Goal: Find specific page/section: Find specific page/section

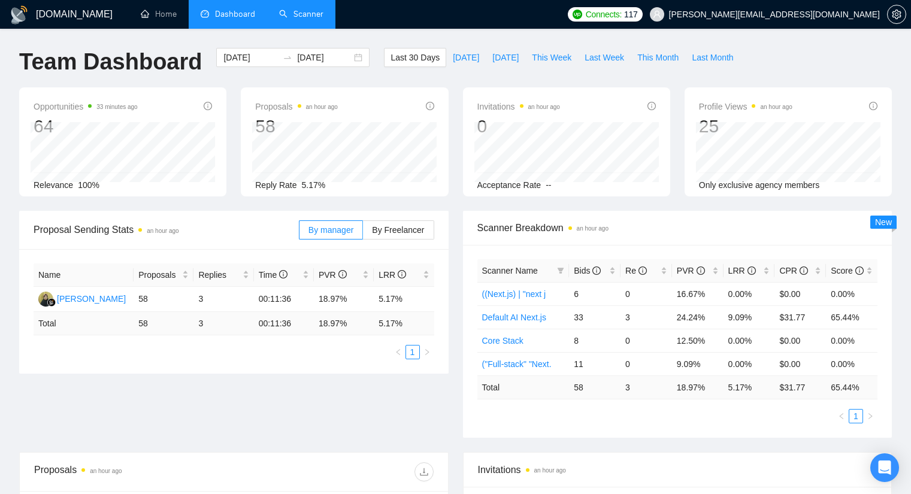
click at [298, 13] on link "Scanner" at bounding box center [301, 14] width 44 height 10
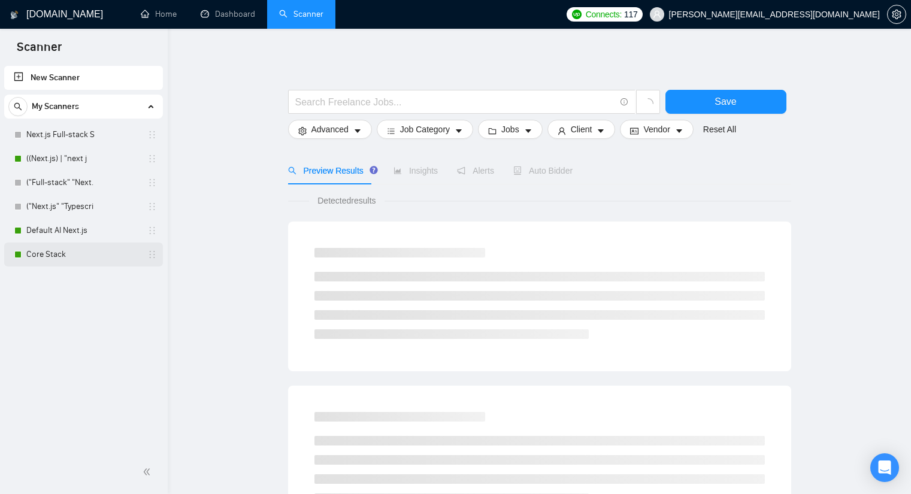
click at [72, 253] on link "Core Stack" at bounding box center [83, 255] width 114 height 24
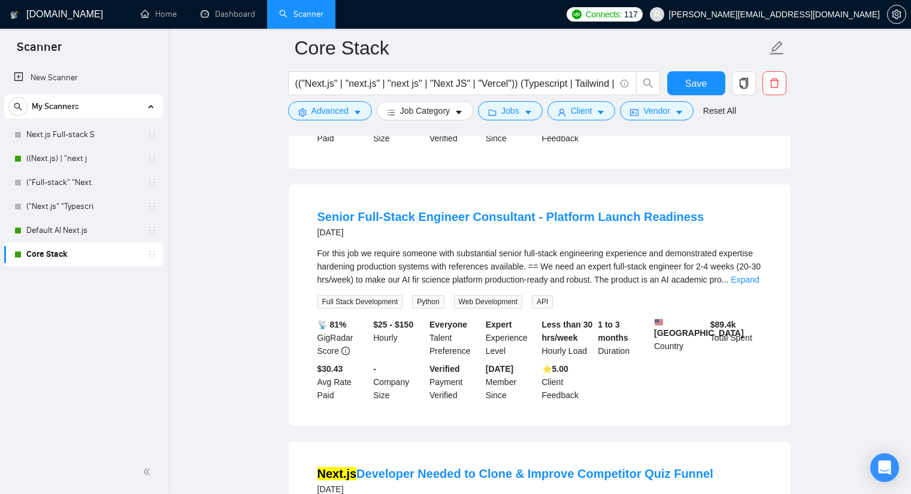
scroll to position [779, 0]
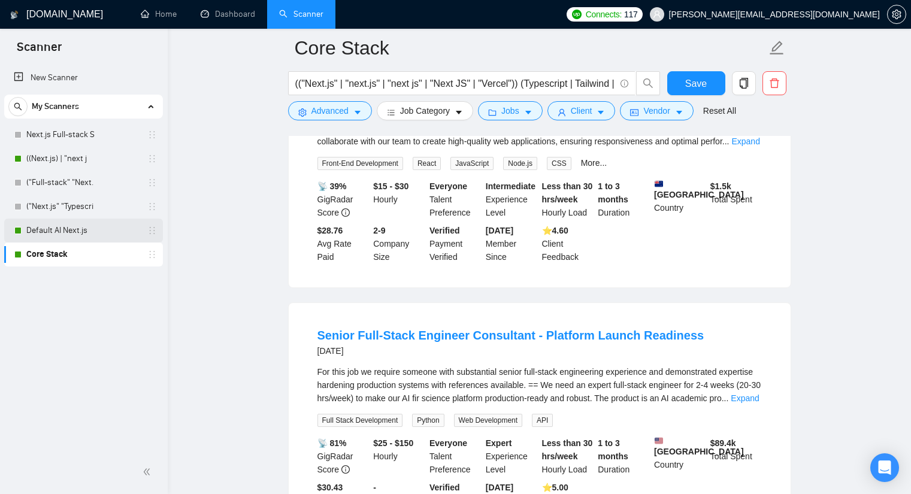
click at [75, 229] on link "Default AI Next.js" at bounding box center [83, 231] width 114 height 24
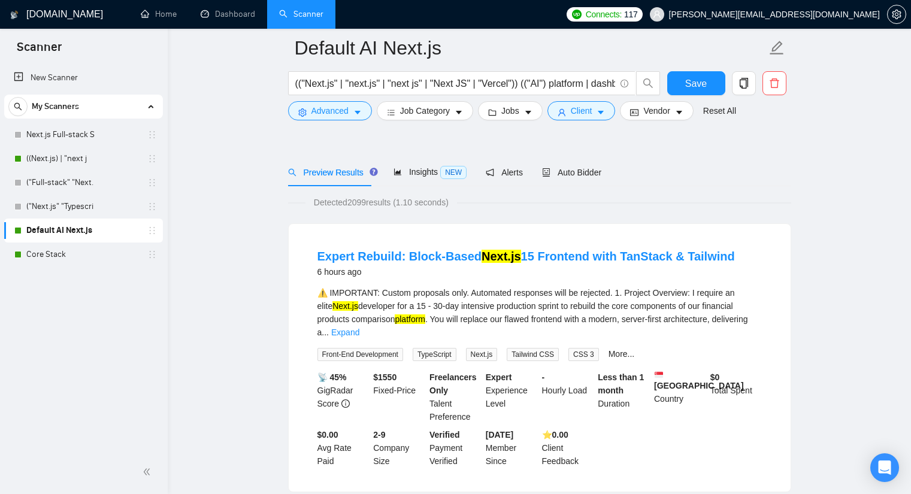
scroll to position [60, 0]
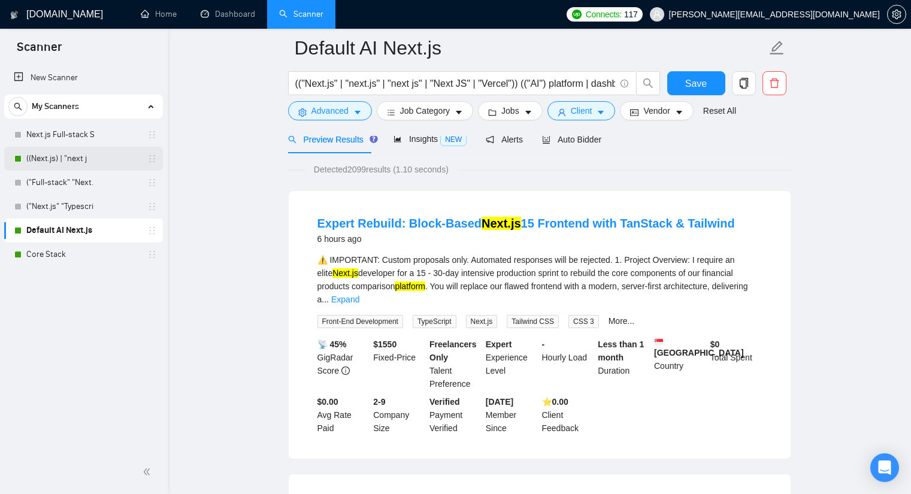
click at [68, 160] on link "((Next.js) | "next j" at bounding box center [83, 159] width 114 height 24
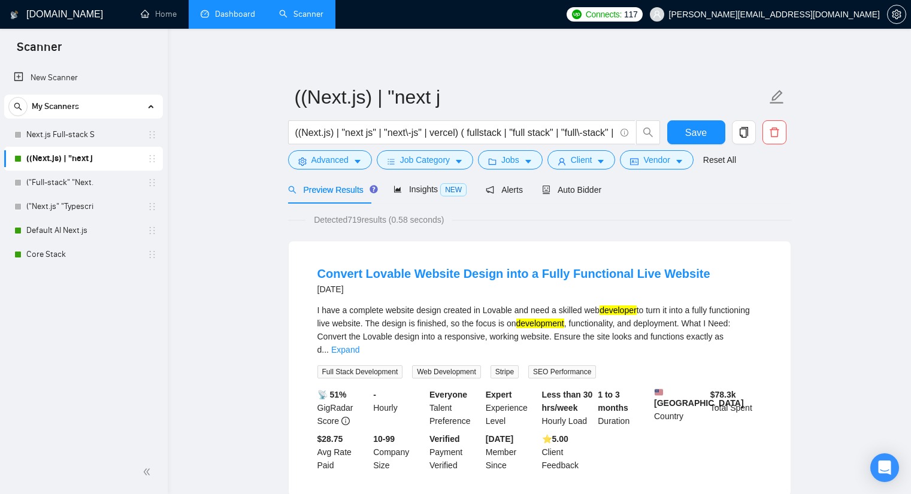
click at [231, 16] on link "Dashboard" at bounding box center [228, 14] width 55 height 10
